Goal: Task Accomplishment & Management: Manage account settings

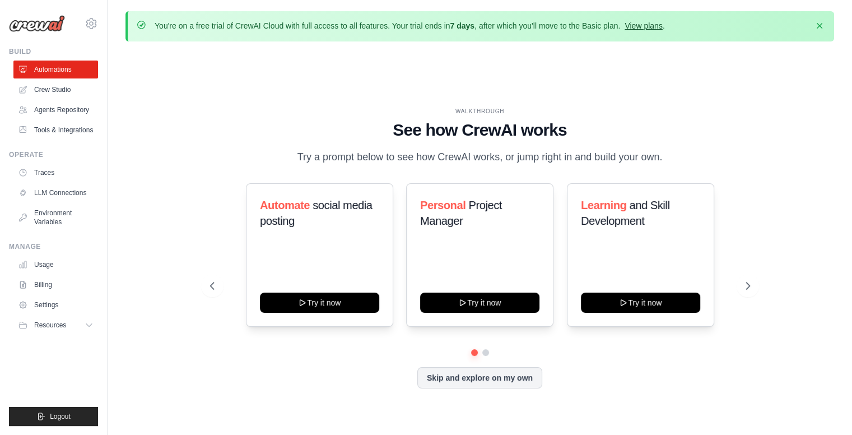
click at [649, 29] on link "View plans" at bounding box center [644, 25] width 38 height 9
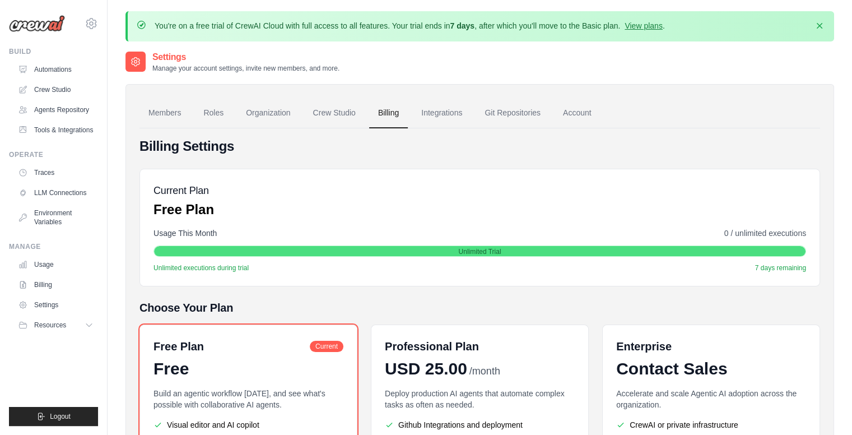
click at [363, 309] on h5 "Choose Your Plan" at bounding box center [480, 308] width 681 height 16
click at [526, 110] on link "Git Repositories" at bounding box center [513, 113] width 74 height 30
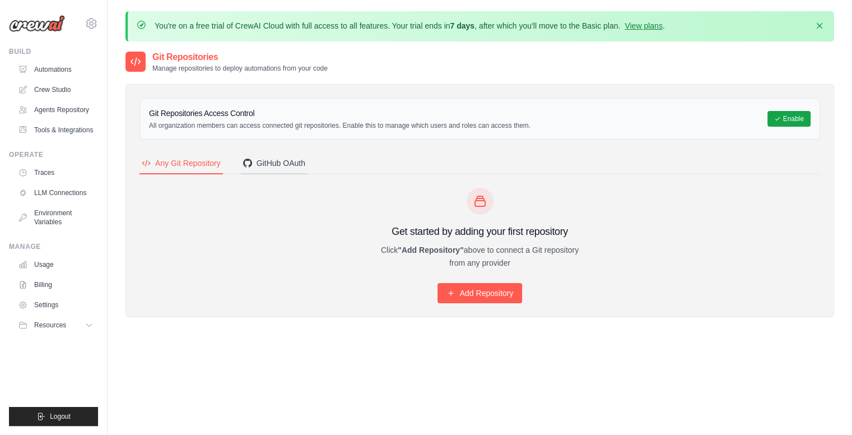
click at [284, 160] on div "GitHub OAuth" at bounding box center [274, 162] width 62 height 11
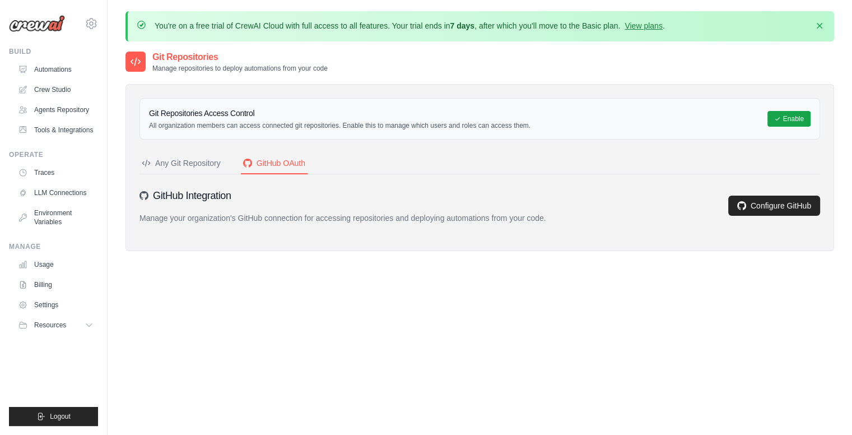
click at [182, 166] on div "Any Git Repository" at bounding box center [181, 162] width 79 height 11
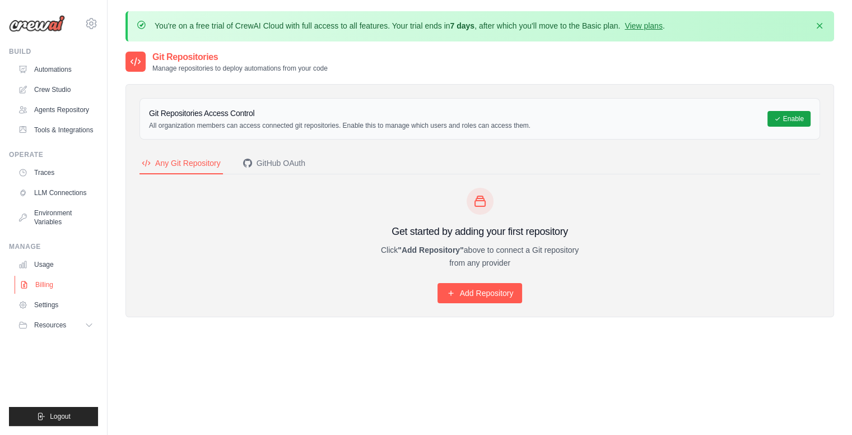
click at [45, 287] on link "Billing" at bounding box center [57, 285] width 85 height 18
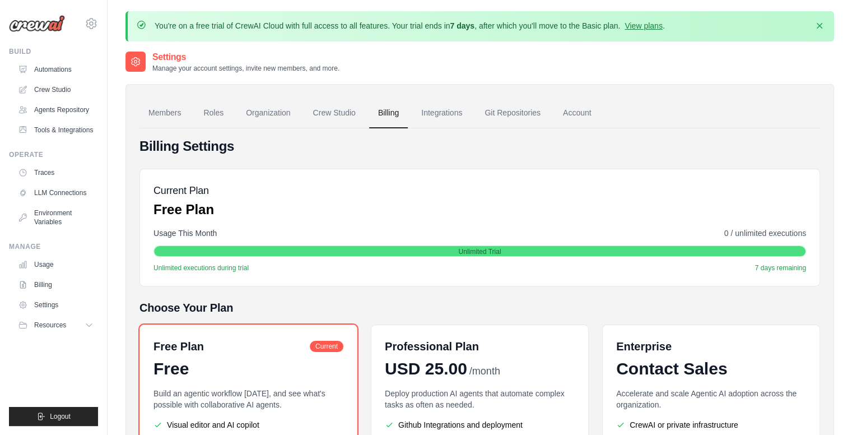
click at [170, 296] on div "Billing Settings Current Plan Free Plan Usage This Month 0 / unlimited executio…" at bounding box center [480, 340] width 681 height 407
click at [65, 418] on span "Logout" at bounding box center [60, 416] width 21 height 9
